Goal: Transaction & Acquisition: Purchase product/service

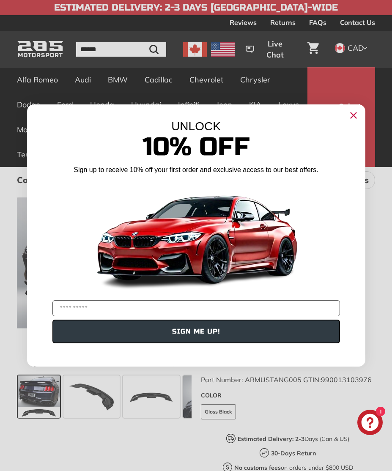
click at [67, 309] on input "YOUR EMAIL" at bounding box center [196, 308] width 288 height 16
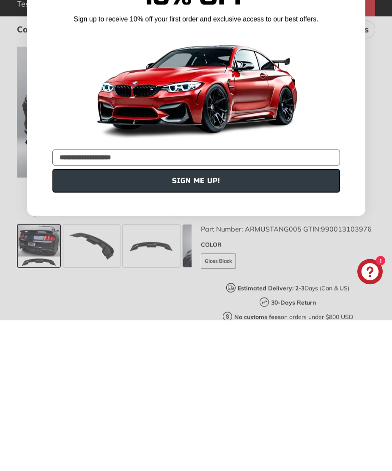
type input "**********"
click at [198, 320] on button "SIGN ME UP!" at bounding box center [196, 332] width 288 height 24
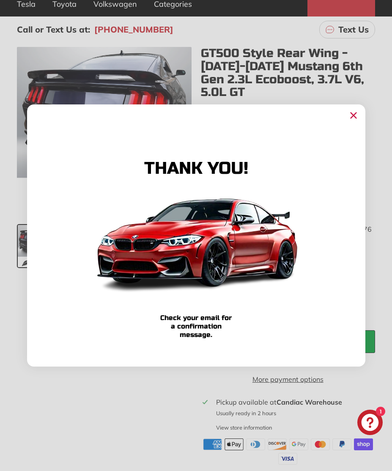
click at [353, 118] on circle "Close dialog" at bounding box center [353, 115] width 13 height 13
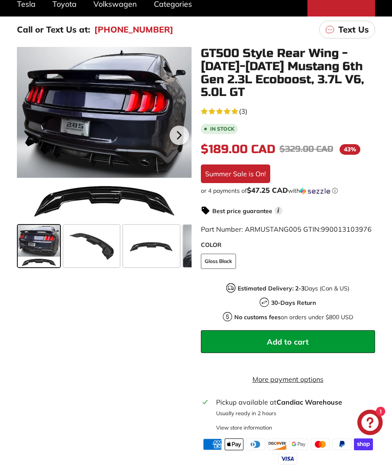
scroll to position [12, 0]
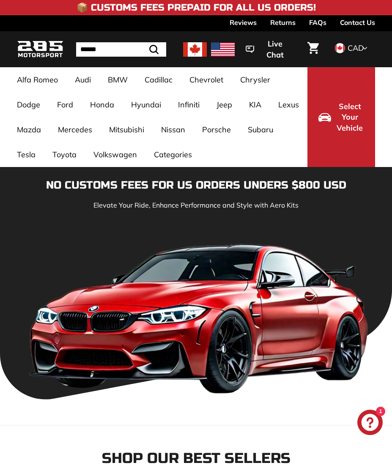
click at [351, 49] on span "CAD" at bounding box center [356, 48] width 16 height 10
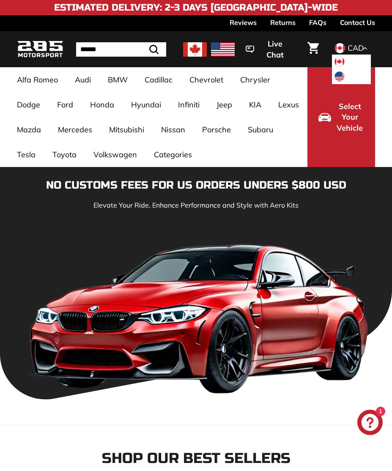
click at [346, 63] on li "CAD" at bounding box center [352, 62] width 40 height 15
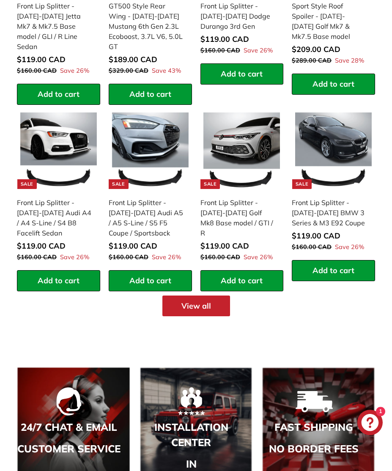
scroll to position [787, 0]
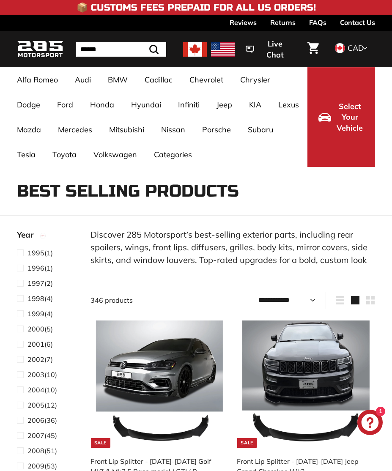
select select "**********"
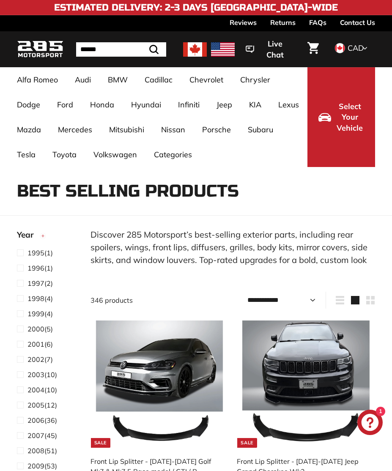
click at [110, 141] on link "MUSTANG" at bounding box center [140, 137] width 66 height 14
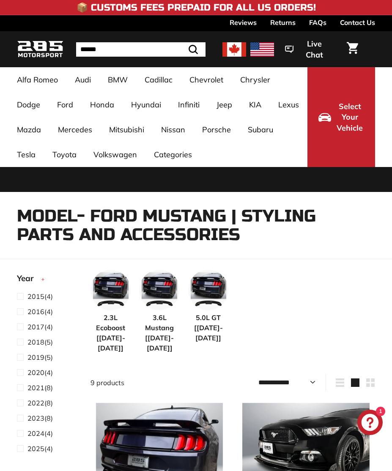
select select "**********"
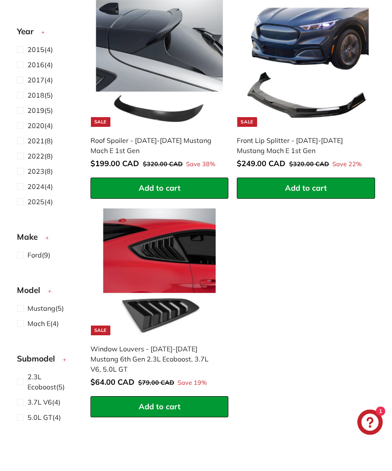
scroll to position [1024, 0]
click at [160, 402] on span "Add to cart" at bounding box center [160, 407] width 42 height 10
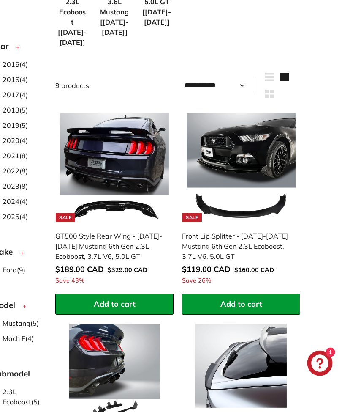
scroll to position [309, 25]
click at [171, 110] on icon ".cls-1{fill:none;stroke:#000;stroke-miterlimit:10;stroke-width:2px}" at bounding box center [170, 115] width 10 height 10
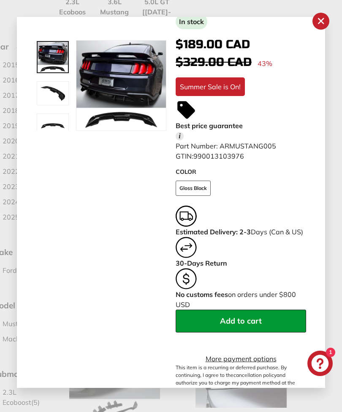
scroll to position [105, 0]
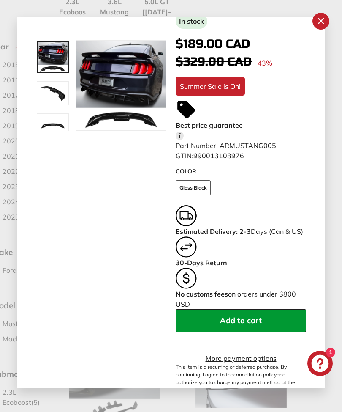
click at [243, 321] on span "Add to cart" at bounding box center [241, 320] width 42 height 10
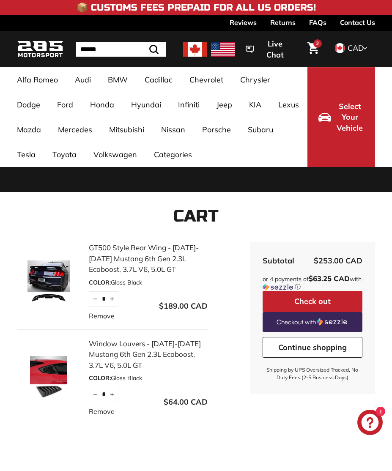
click at [314, 299] on button "Check out" at bounding box center [313, 301] width 100 height 21
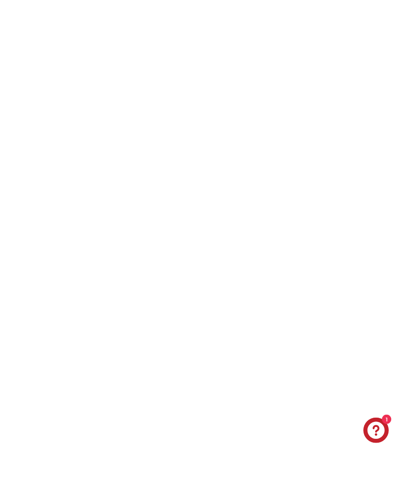
scroll to position [1265, 0]
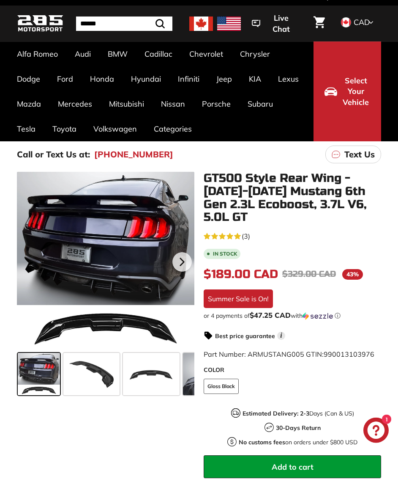
scroll to position [26, 0]
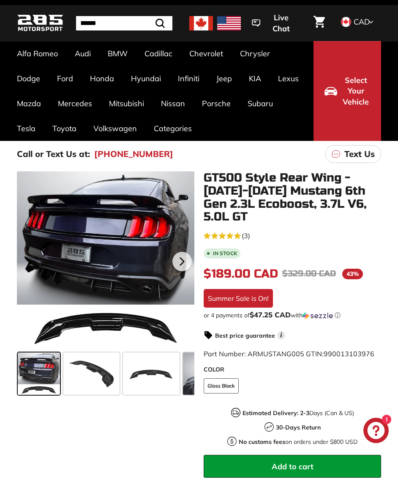
click at [237, 254] on b "In stock" at bounding box center [225, 253] width 24 height 5
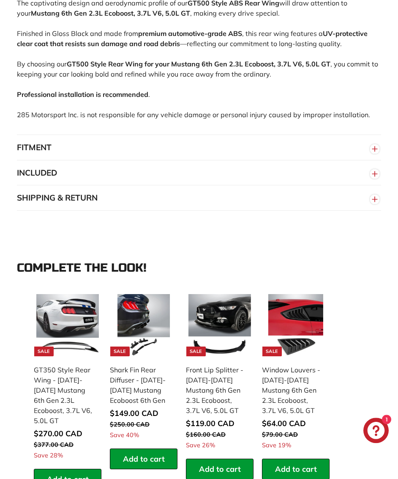
click at [93, 208] on button "SHIPPING & RETURN" at bounding box center [199, 197] width 364 height 25
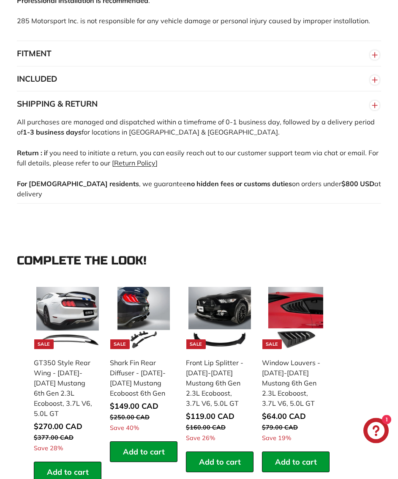
scroll to position [804, 0]
click at [138, 167] on link "Return Policy" at bounding box center [134, 163] width 41 height 8
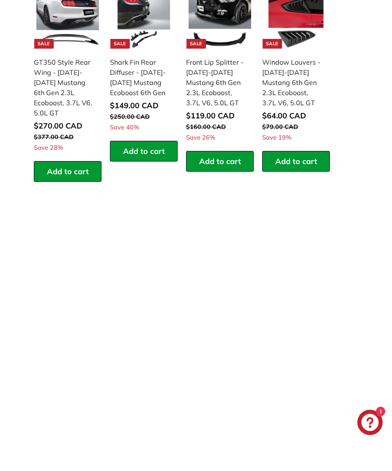
scroll to position [1104, 0]
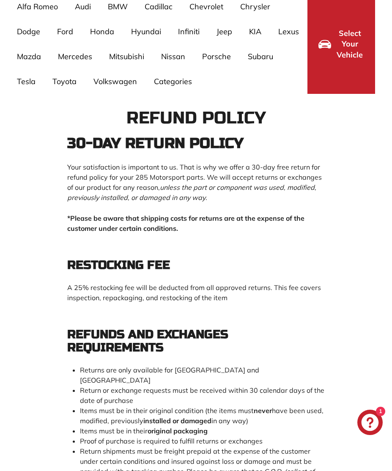
scroll to position [74, 0]
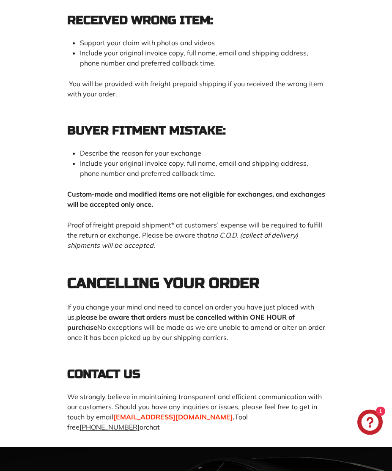
scroll to position [948, 0]
